Goal: Task Accomplishment & Management: Manage account settings

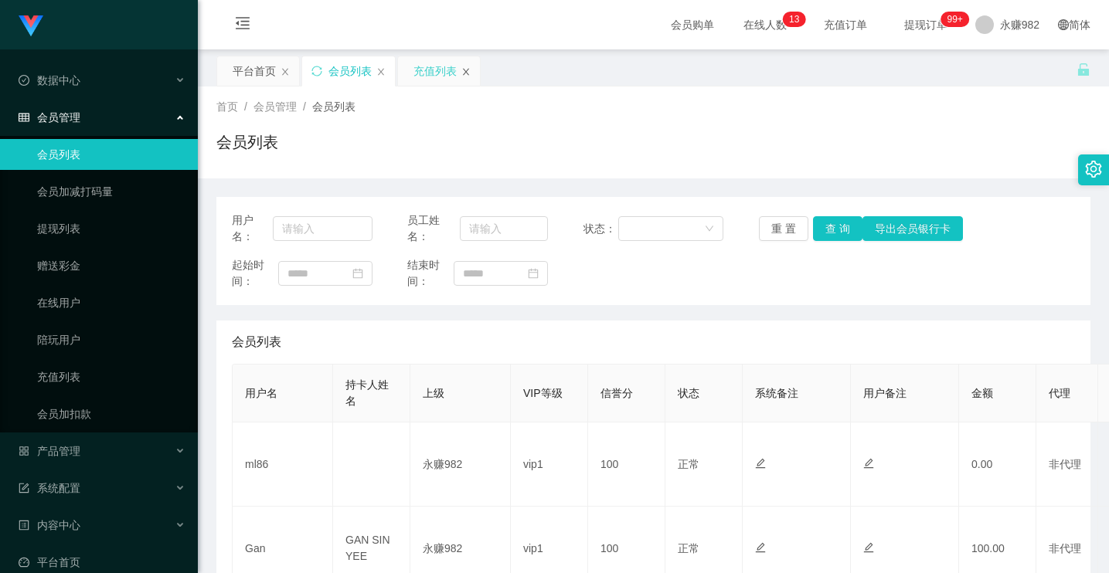
click at [465, 71] on icon "图标: close" at bounding box center [466, 71] width 6 height 7
click at [325, 67] on div "会员列表" at bounding box center [348, 70] width 93 height 29
click at [314, 70] on icon "图标: sync" at bounding box center [316, 71] width 11 height 11
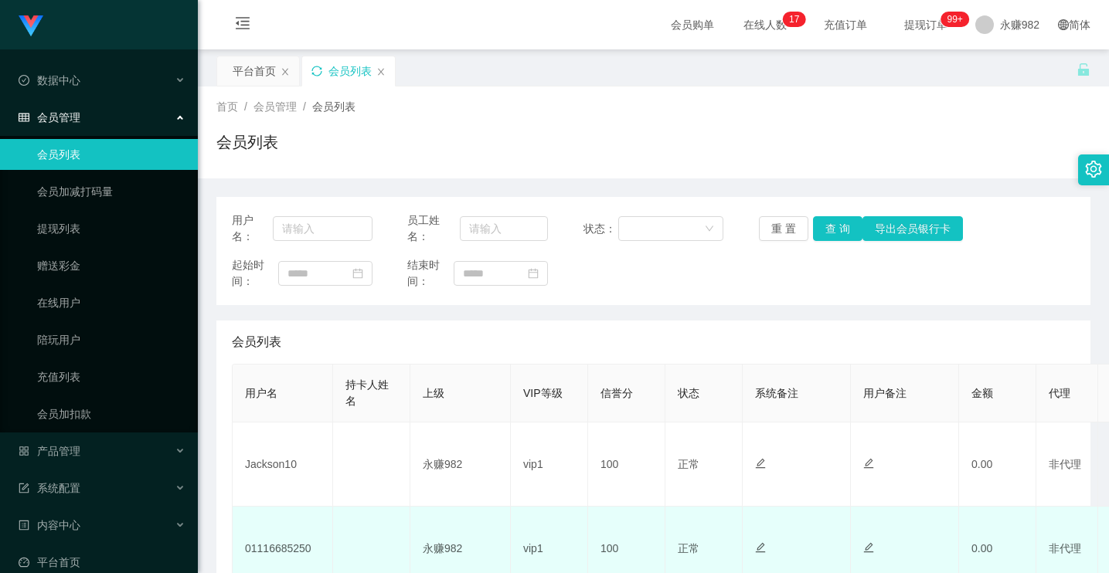
scroll to position [232, 0]
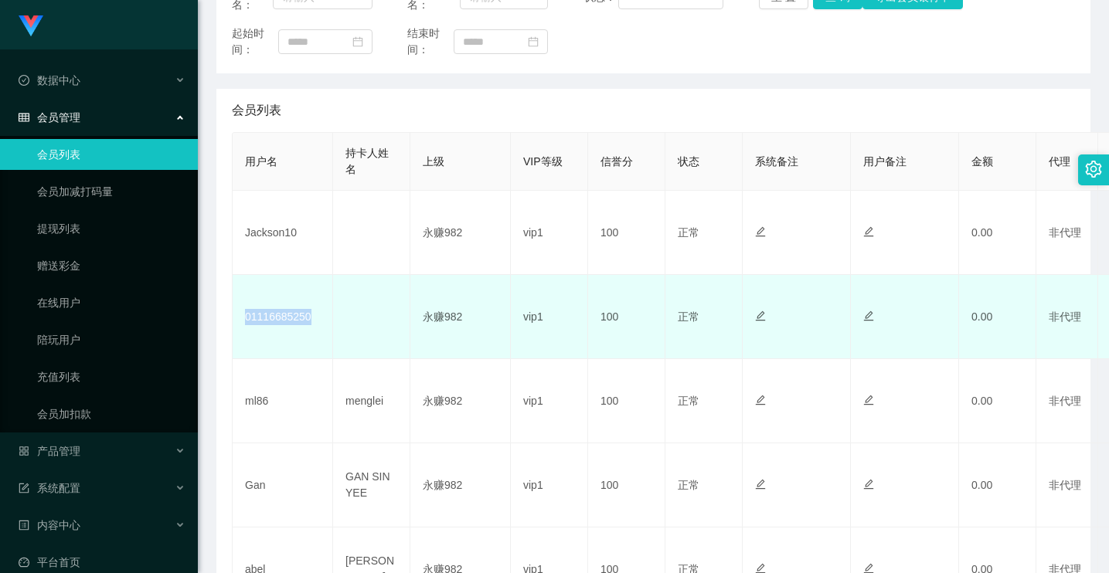
drag, startPoint x: 326, startPoint y: 319, endPoint x: 243, endPoint y: 319, distance: 82.7
click at [243, 319] on td "01116685250" at bounding box center [283, 317] width 100 height 84
copy td "01116685250"
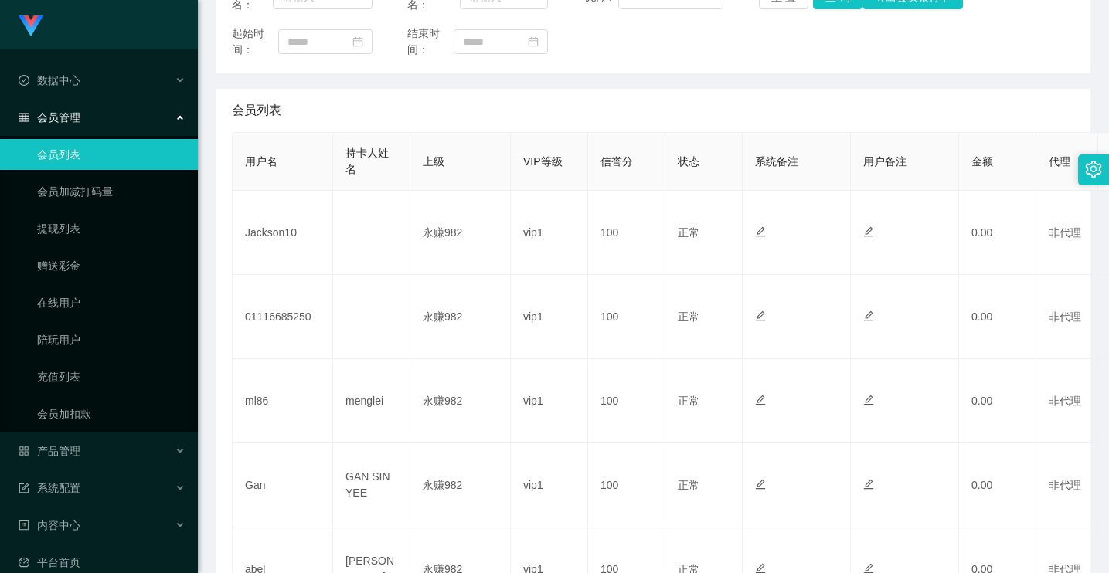
click at [212, 131] on main "关闭左侧 关闭右侧 关闭其它 刷新页面 平台首页 会员列表 首页 / 会员管理 / 会员列表 / 会员列表 用户名： 员工姓名： 状态： 重 置 查 询 导出…" at bounding box center [653, 450] width 911 height 1265
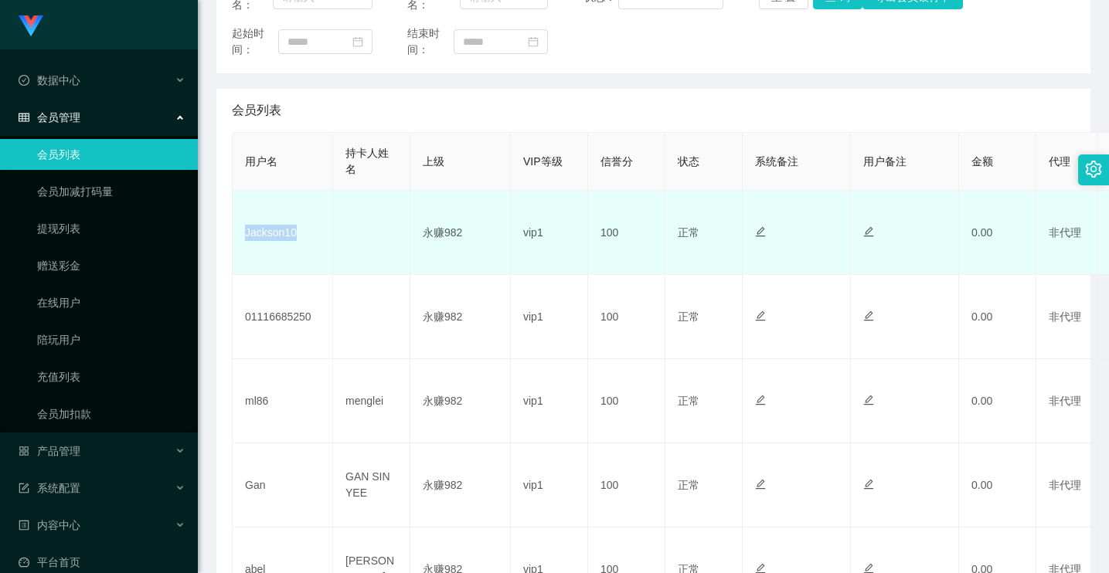
drag, startPoint x: 297, startPoint y: 236, endPoint x: 241, endPoint y: 236, distance: 56.4
click at [241, 236] on td "Jackson10" at bounding box center [283, 233] width 100 height 84
copy td "Jackson10"
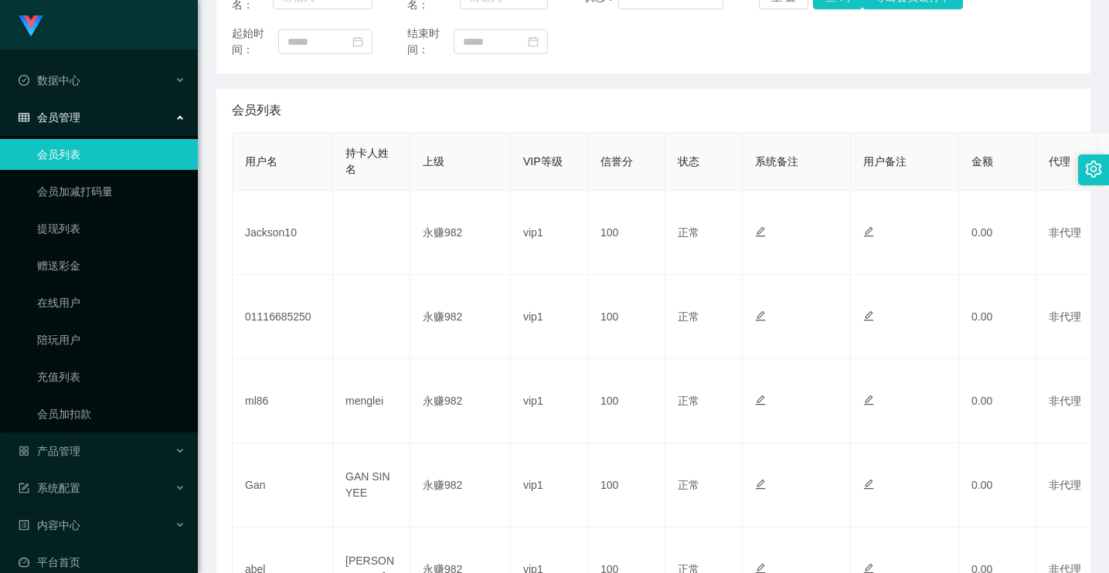
drag, startPoint x: 213, startPoint y: 433, endPoint x: 226, endPoint y: 433, distance: 13.2
click at [214, 433] on main "关闭左侧 关闭右侧 关闭其它 刷新页面 平台首页 会员列表 首页 / 会员管理 / 会员列表 / 会员列表 用户名： 员工姓名： 状态： 重 置 查 询 导出…" at bounding box center [653, 450] width 911 height 1265
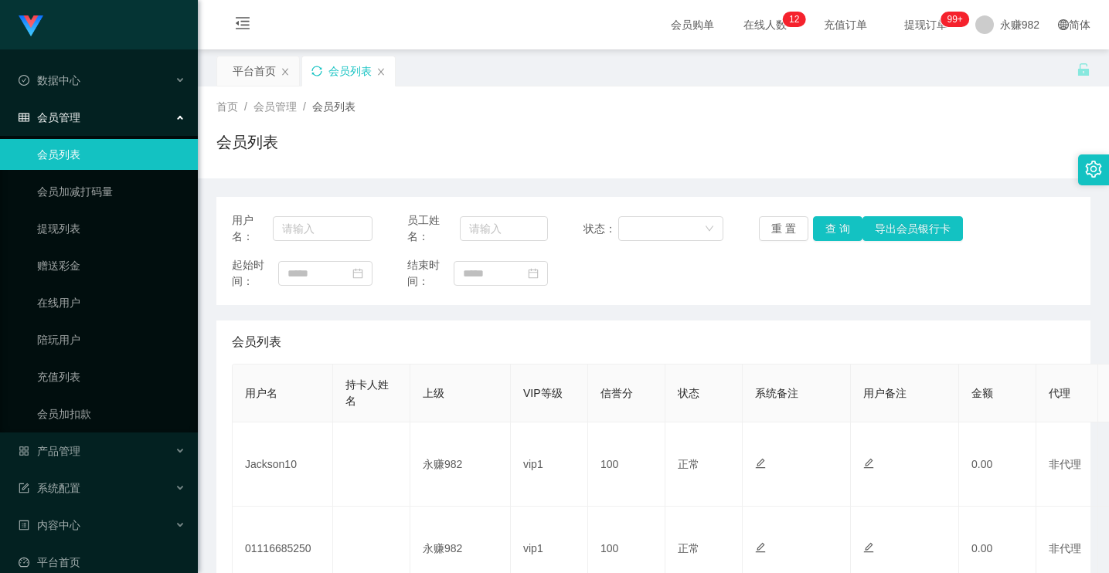
click at [313, 72] on icon "图标: sync" at bounding box center [316, 71] width 11 height 11
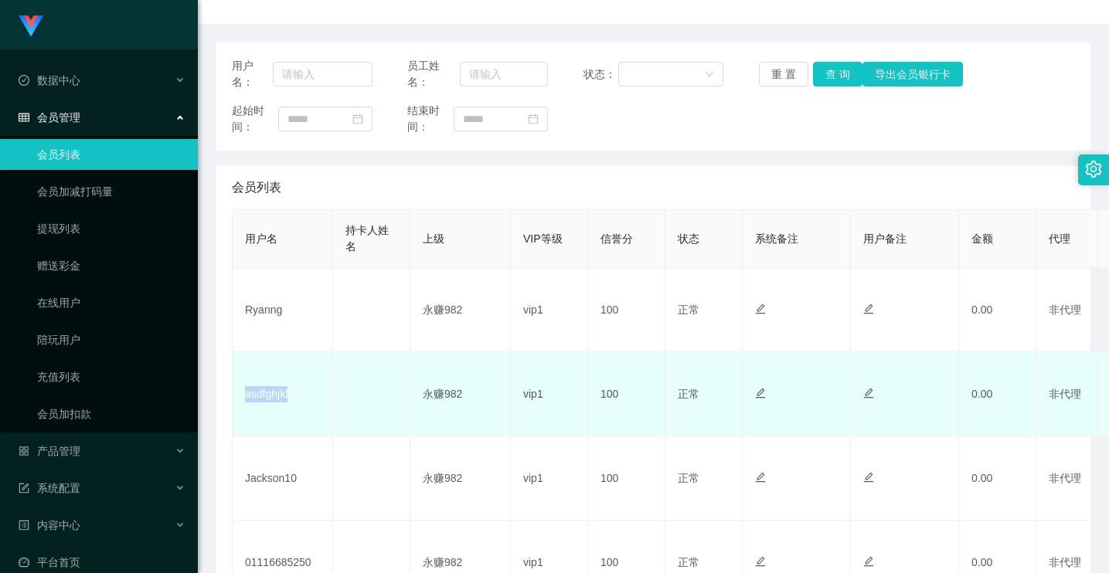
drag, startPoint x: 300, startPoint y: 399, endPoint x: 239, endPoint y: 399, distance: 61.0
click at [239, 399] on td "asdfghjkl" at bounding box center [283, 394] width 100 height 84
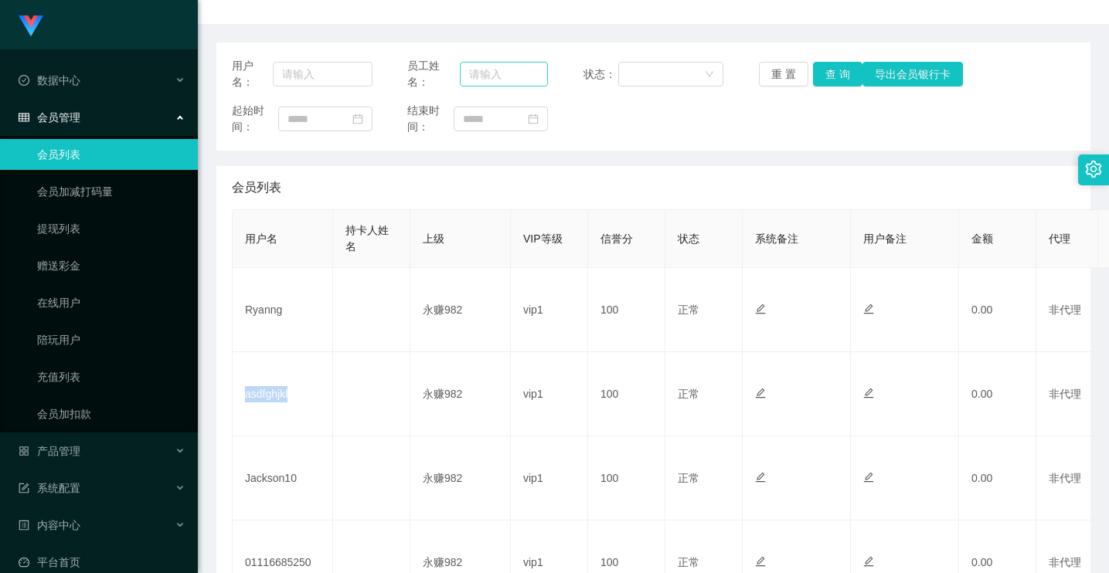
copy td "asdfghjkl"
drag, startPoint x: 217, startPoint y: 161, endPoint x: 277, endPoint y: 206, distance: 74.5
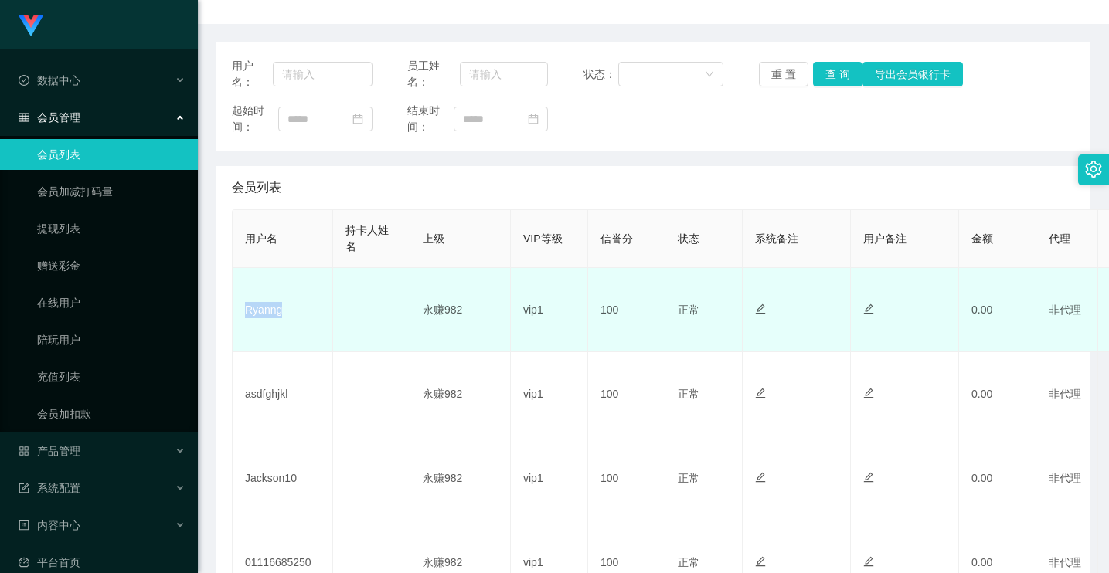
drag, startPoint x: 291, startPoint y: 304, endPoint x: 240, endPoint y: 298, distance: 50.5
click at [243, 302] on td "Ryanng" at bounding box center [283, 310] width 100 height 84
copy td "Ryanng"
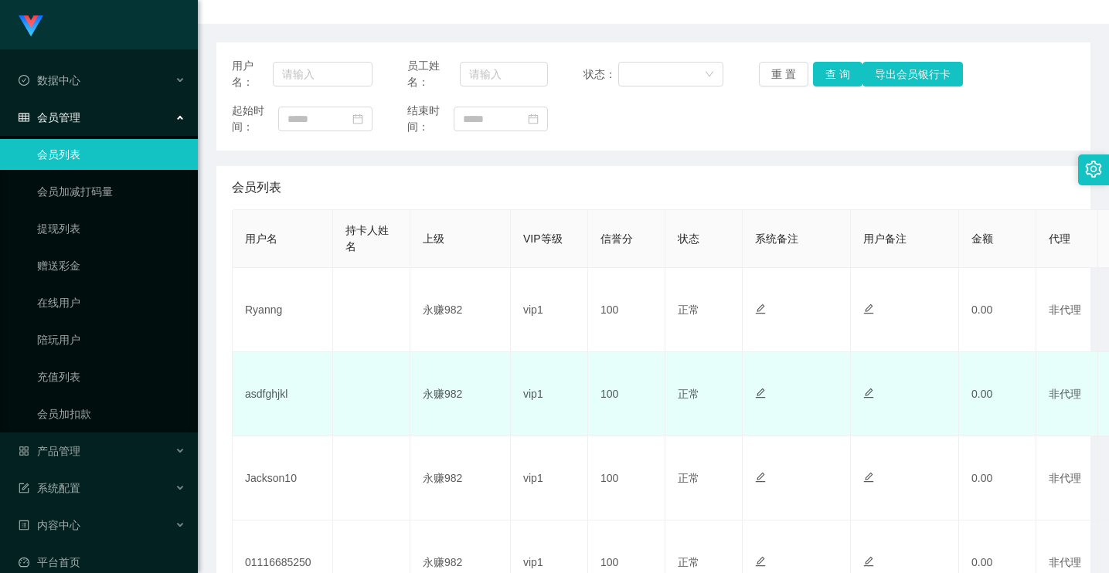
drag, startPoint x: 220, startPoint y: 433, endPoint x: 436, endPoint y: 381, distance: 221.7
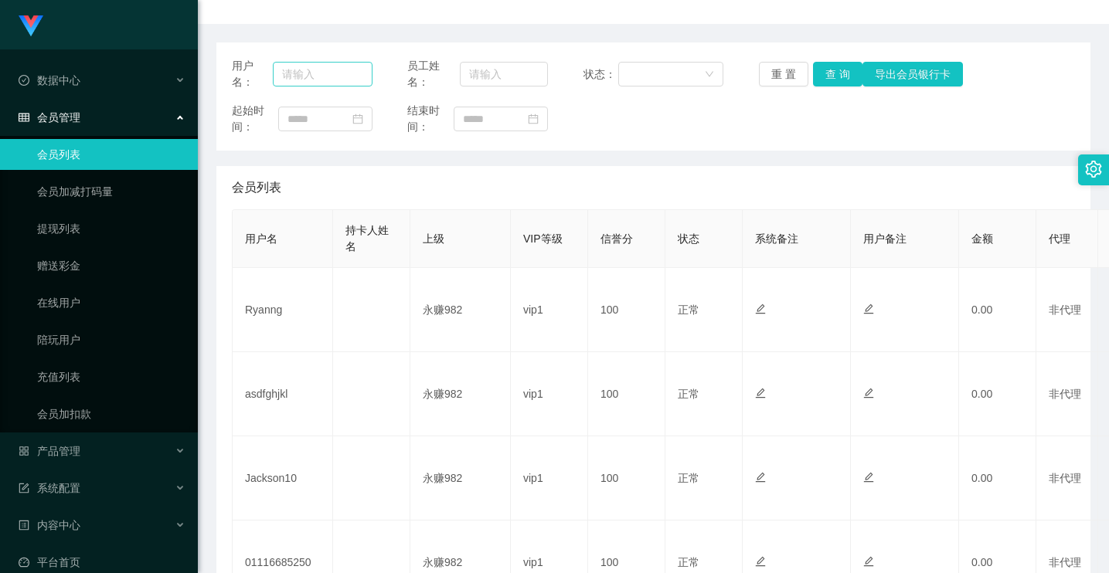
scroll to position [0, 0]
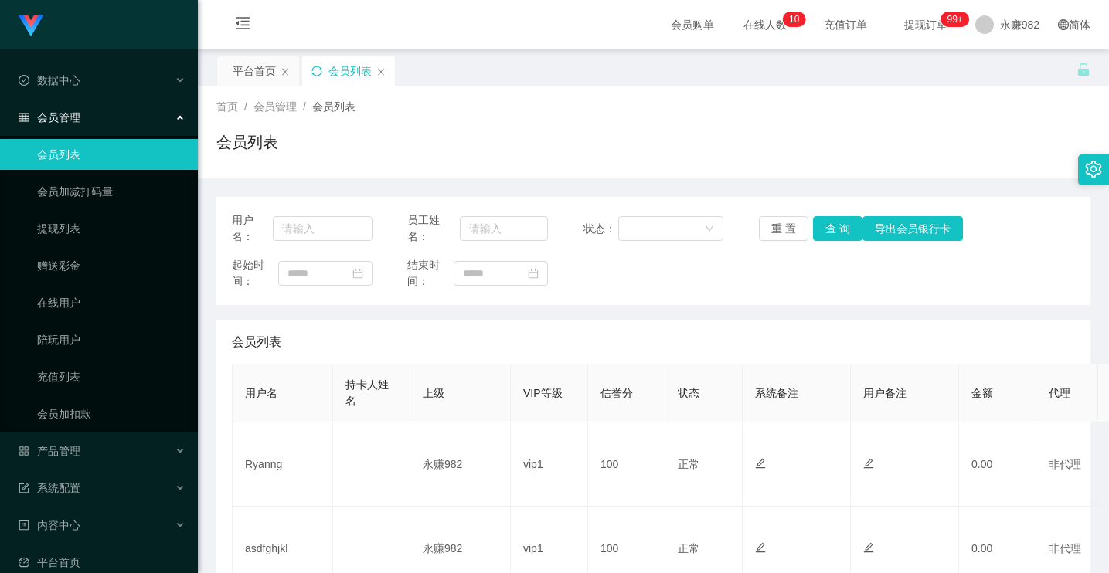
click at [316, 68] on icon "图标: sync" at bounding box center [316, 71] width 11 height 11
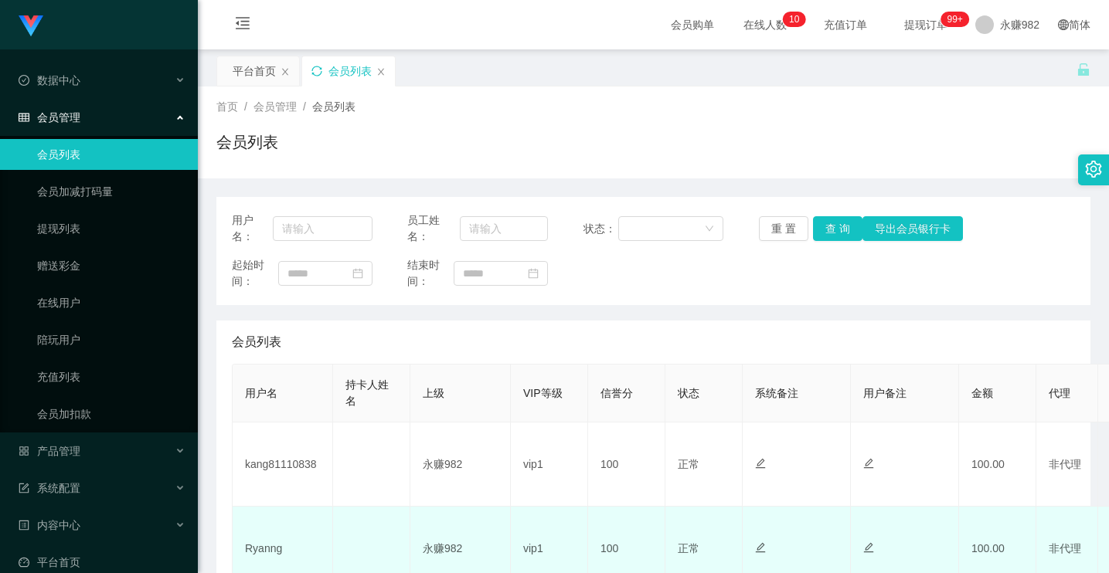
scroll to position [155, 0]
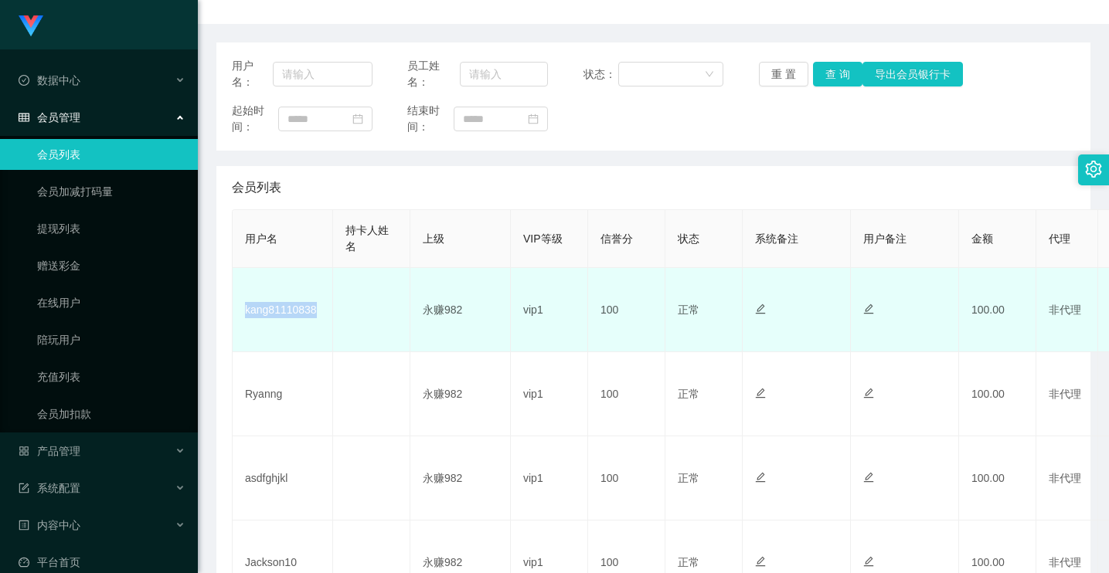
drag, startPoint x: 326, startPoint y: 313, endPoint x: 243, endPoint y: 314, distance: 83.5
click at [243, 314] on td "kang81110838" at bounding box center [283, 310] width 100 height 84
copy td "kang81110838"
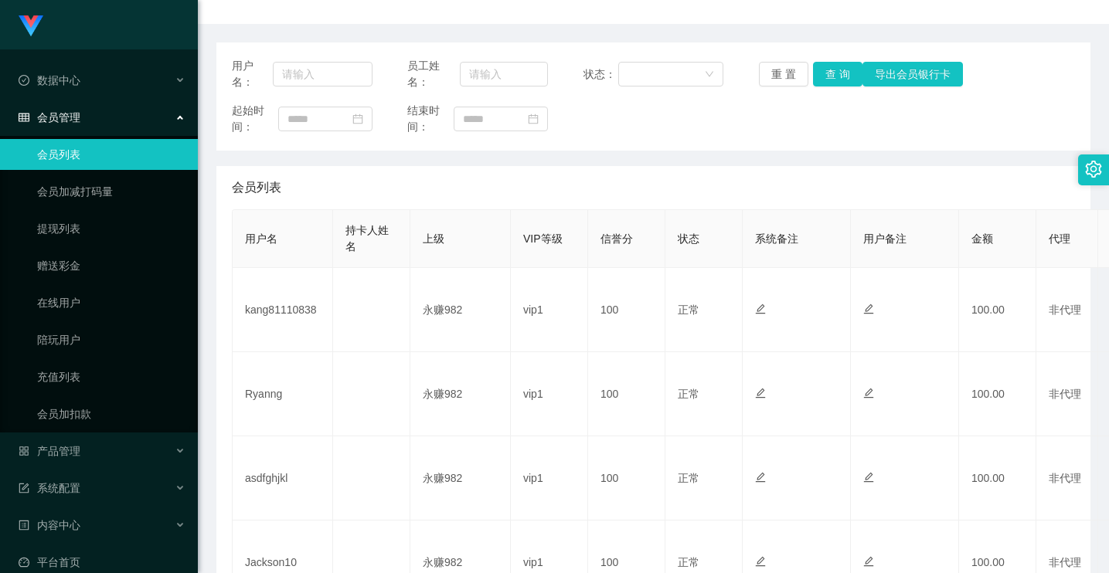
drag, startPoint x: 1033, startPoint y: 131, endPoint x: 1045, endPoint y: 148, distance: 21.2
click at [1033, 131] on div "起始时间： 结束时间：" at bounding box center [653, 119] width 843 height 32
drag, startPoint x: 211, startPoint y: 454, endPoint x: 807, endPoint y: 168, distance: 661.1
click at [218, 450] on main "关闭左侧 关闭右侧 关闭其它 刷新页面 平台首页 会员列表 首页 / 会员管理 / 会员列表 / 会员列表 用户名： 员工姓名： 状态： 重 置 查 询 导出…" at bounding box center [653, 527] width 911 height 1265
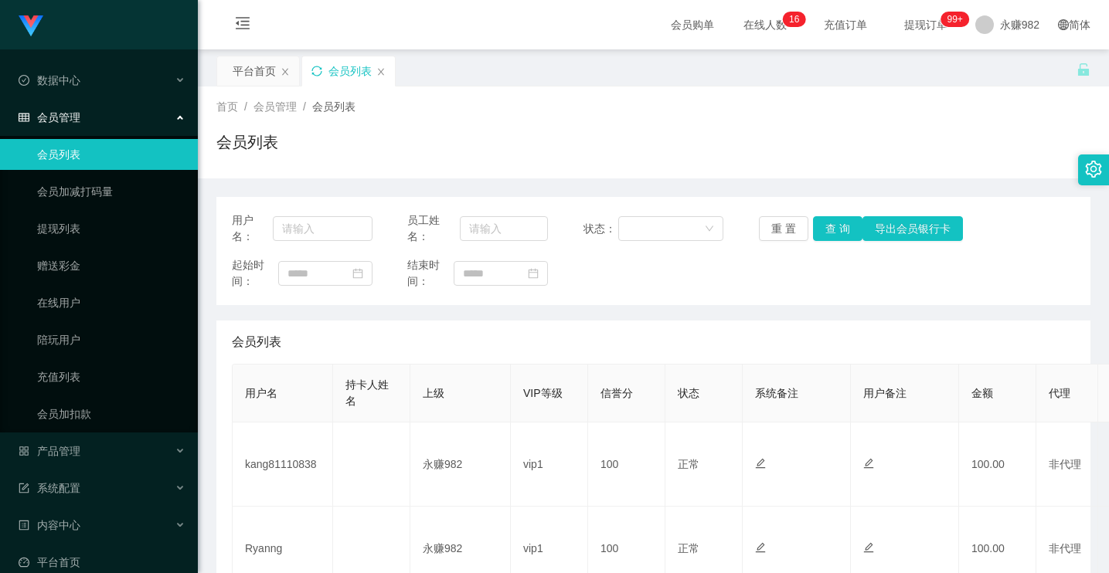
click at [324, 66] on div "会员列表" at bounding box center [348, 70] width 93 height 29
click at [311, 67] on icon "图标: sync" at bounding box center [316, 71] width 11 height 11
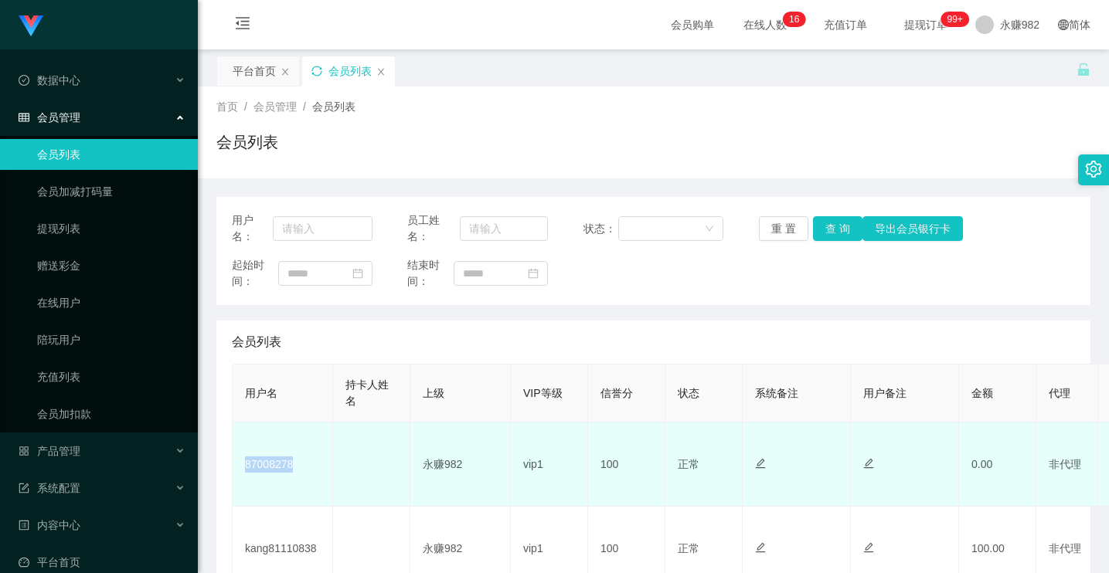
drag, startPoint x: 298, startPoint y: 469, endPoint x: 239, endPoint y: 461, distance: 60.1
click at [240, 464] on td "87008278" at bounding box center [283, 465] width 100 height 84
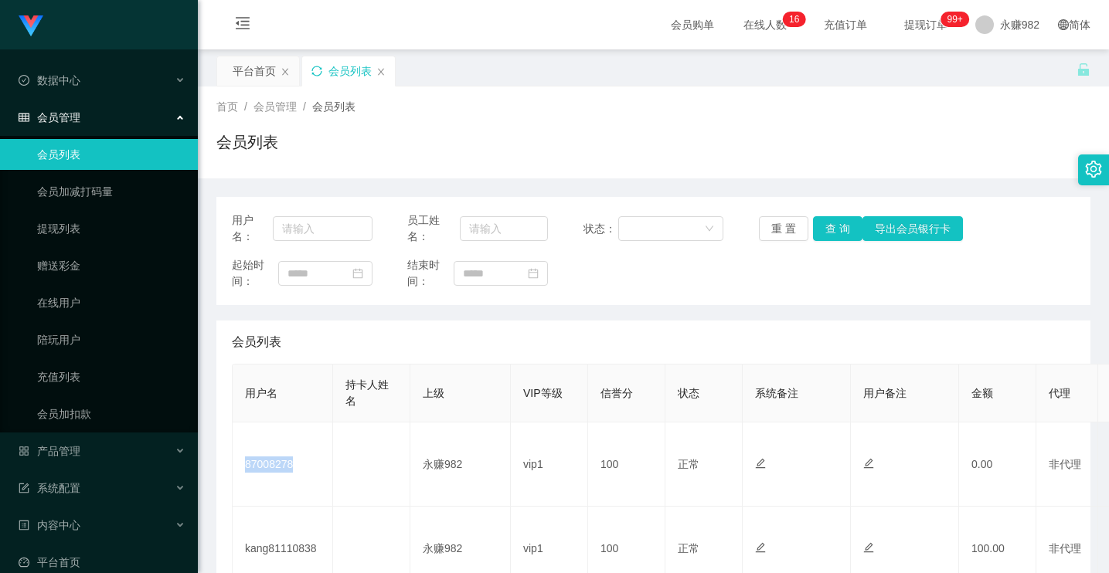
copy td "87008278"
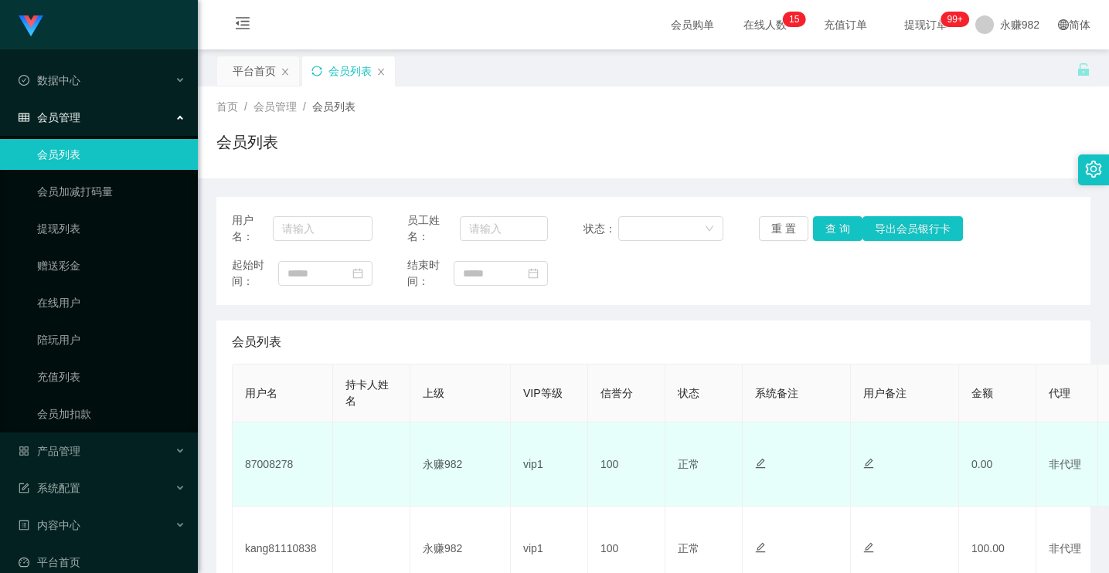
drag, startPoint x: 212, startPoint y: 528, endPoint x: 359, endPoint y: 457, distance: 163.5
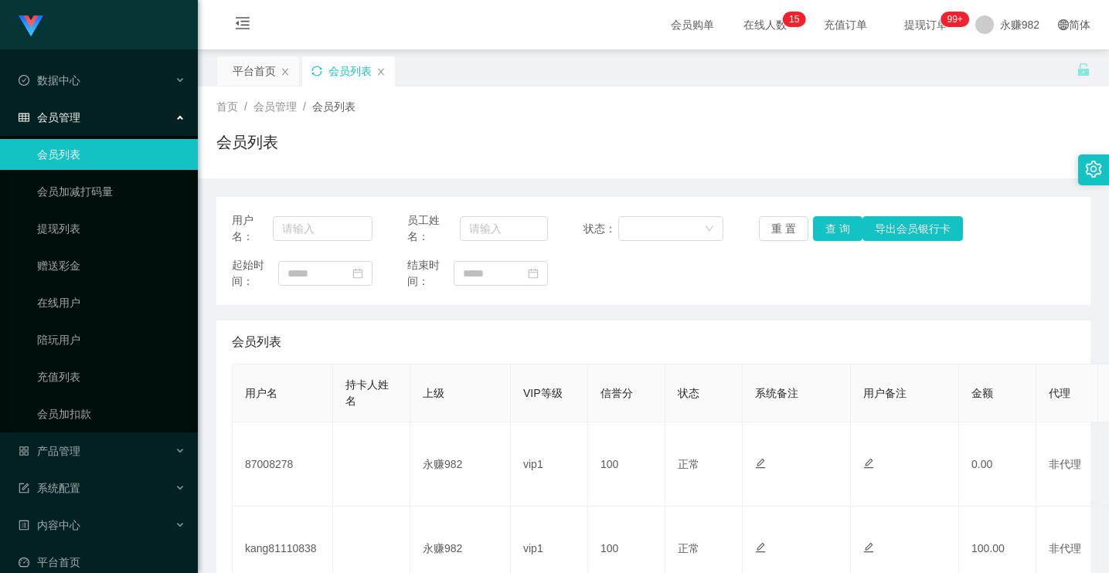
click at [319, 67] on icon "图标: sync" at bounding box center [316, 71] width 10 height 10
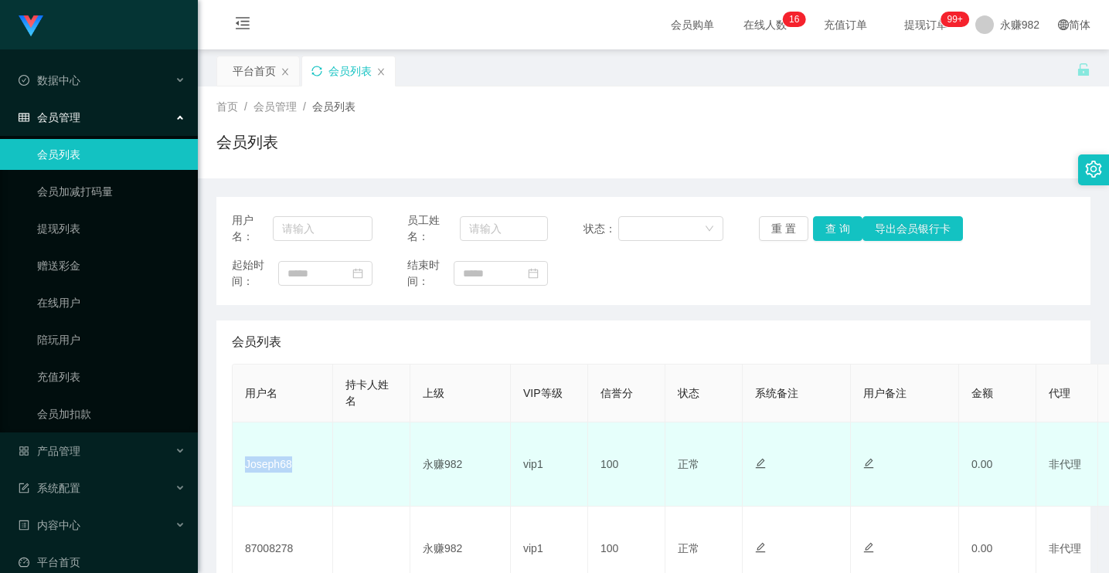
drag, startPoint x: 309, startPoint y: 473, endPoint x: 240, endPoint y: 461, distance: 70.5
click at [240, 461] on td "Joseph68" at bounding box center [283, 465] width 100 height 84
copy td "Joseph68"
